Goal: Task Accomplishment & Management: Manage account settings

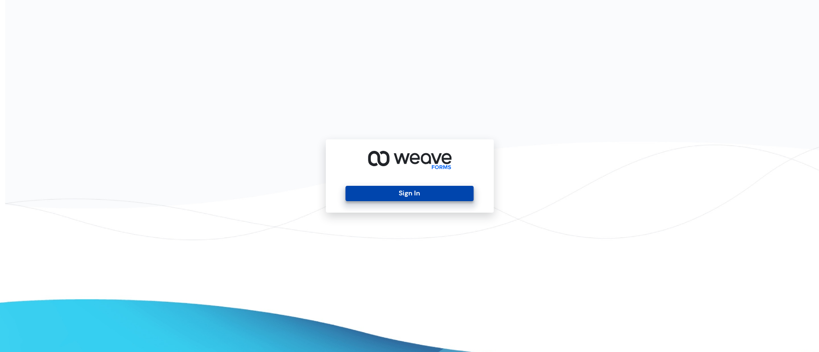
click at [442, 190] on button "Sign In" at bounding box center [409, 193] width 128 height 15
